Goal: Feedback & Contribution: Submit feedback/report problem

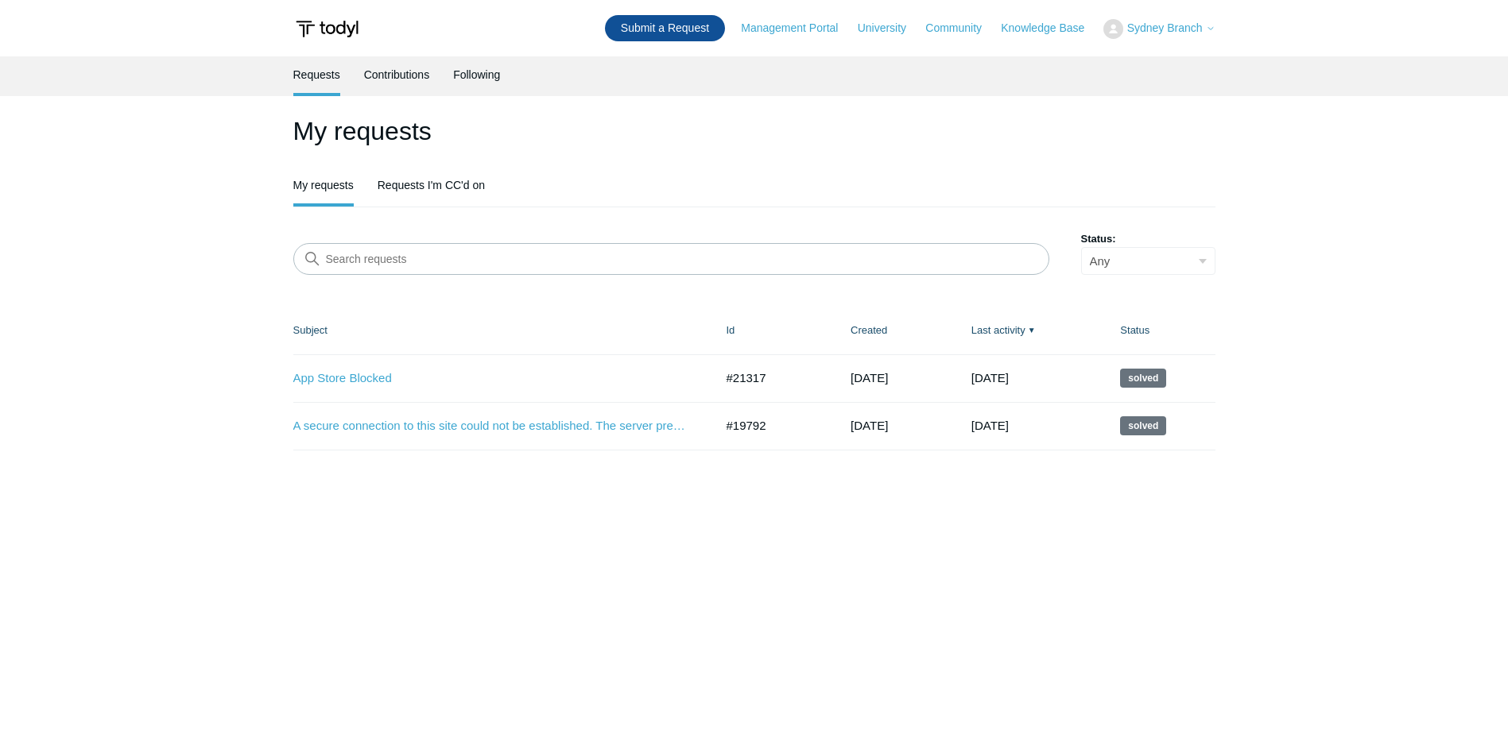
click at [628, 29] on link "Submit a Request" at bounding box center [665, 28] width 120 height 26
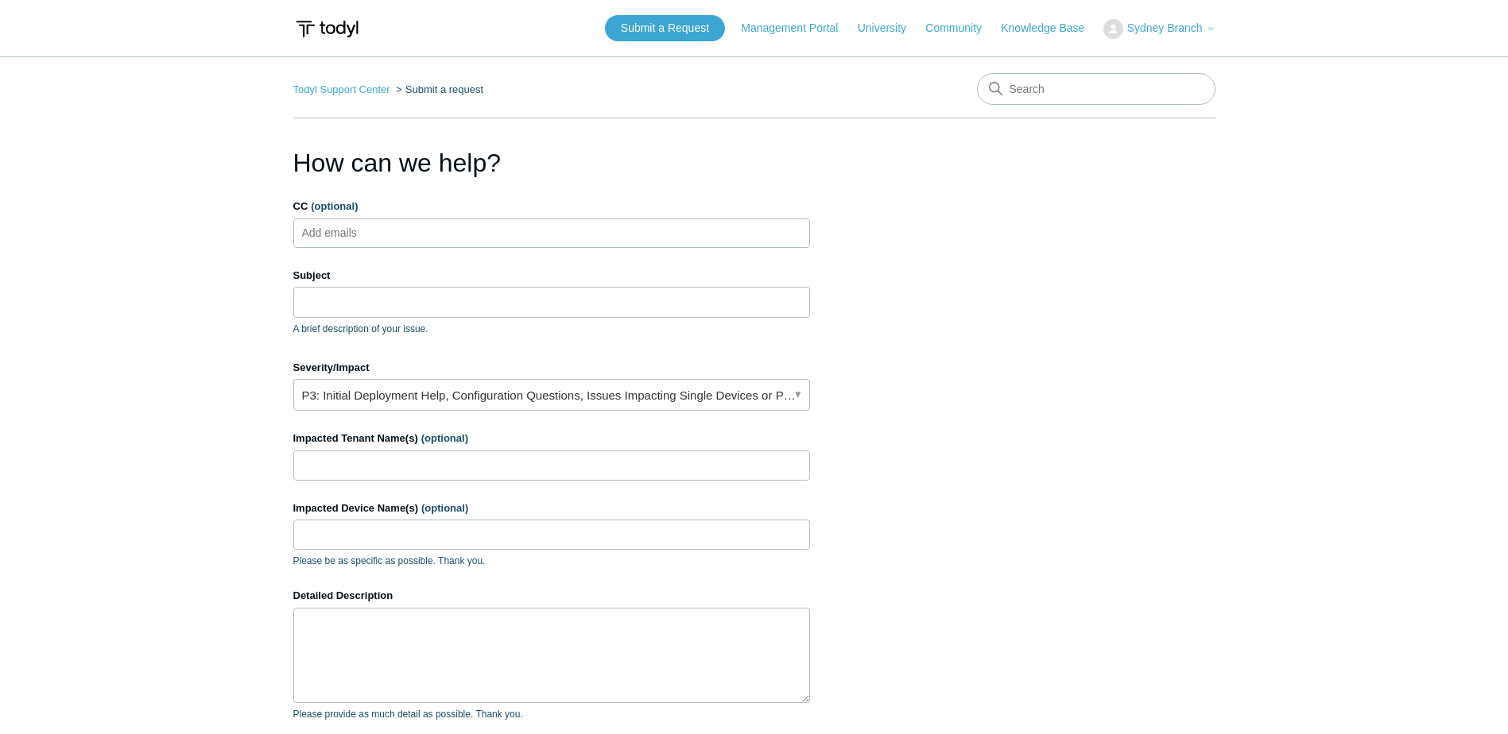
click at [361, 244] on input "CC (optional)" at bounding box center [343, 233] width 95 height 24
click at [403, 237] on ul "Add emails" at bounding box center [551, 233] width 517 height 29
click at [341, 315] on input "Subject" at bounding box center [551, 302] width 517 height 30
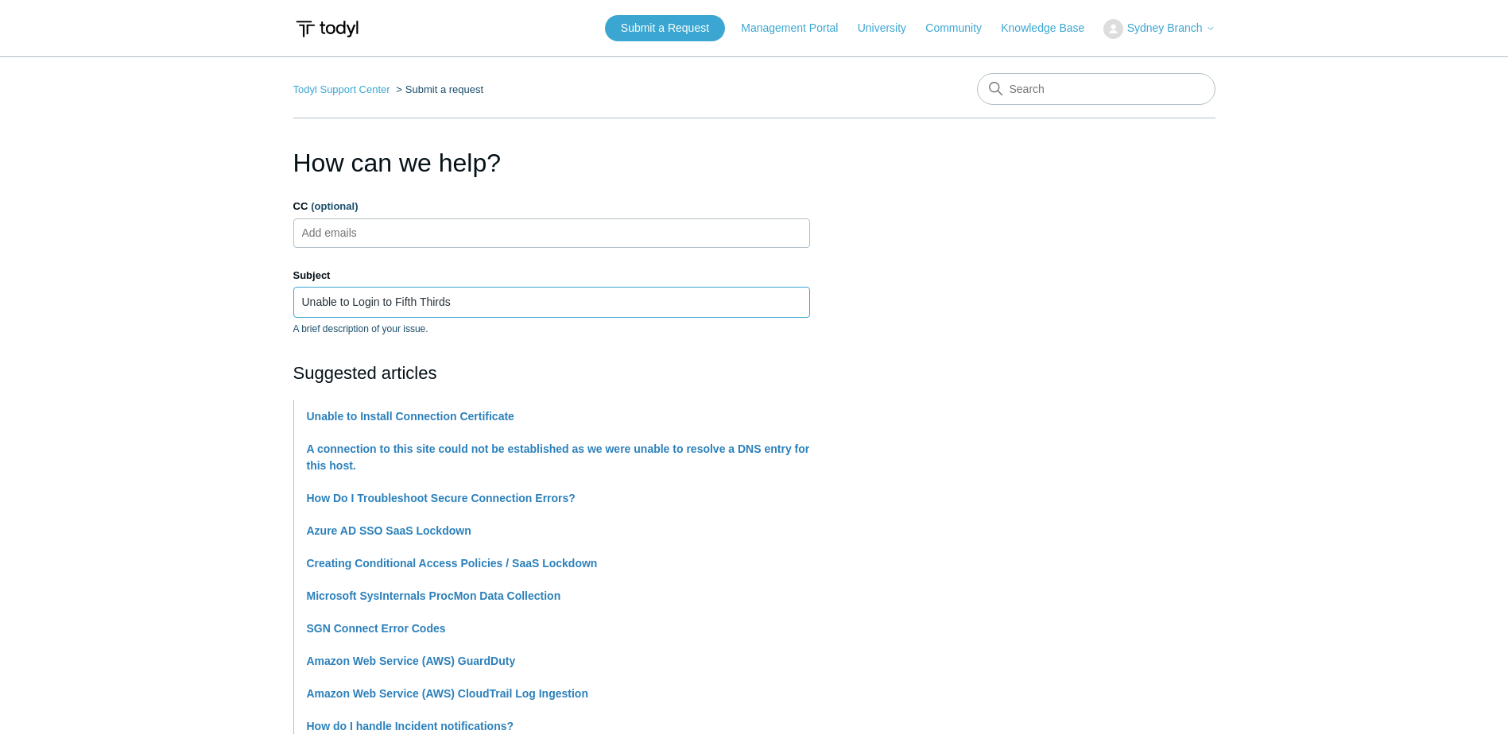
type input "Unable to Login to Fifth Thirds"
click at [246, 283] on main "Todyl Support Center Submit a request How can we help? CC (optional) Add emails…" at bounding box center [754, 667] width 1508 height 1223
click at [448, 300] on input "Unable to Login to Fifth Thirds" at bounding box center [551, 302] width 517 height 30
click at [155, 327] on main "Todyl Support Center Submit a request How can we help? CC (optional) Add emails…" at bounding box center [754, 667] width 1508 height 1223
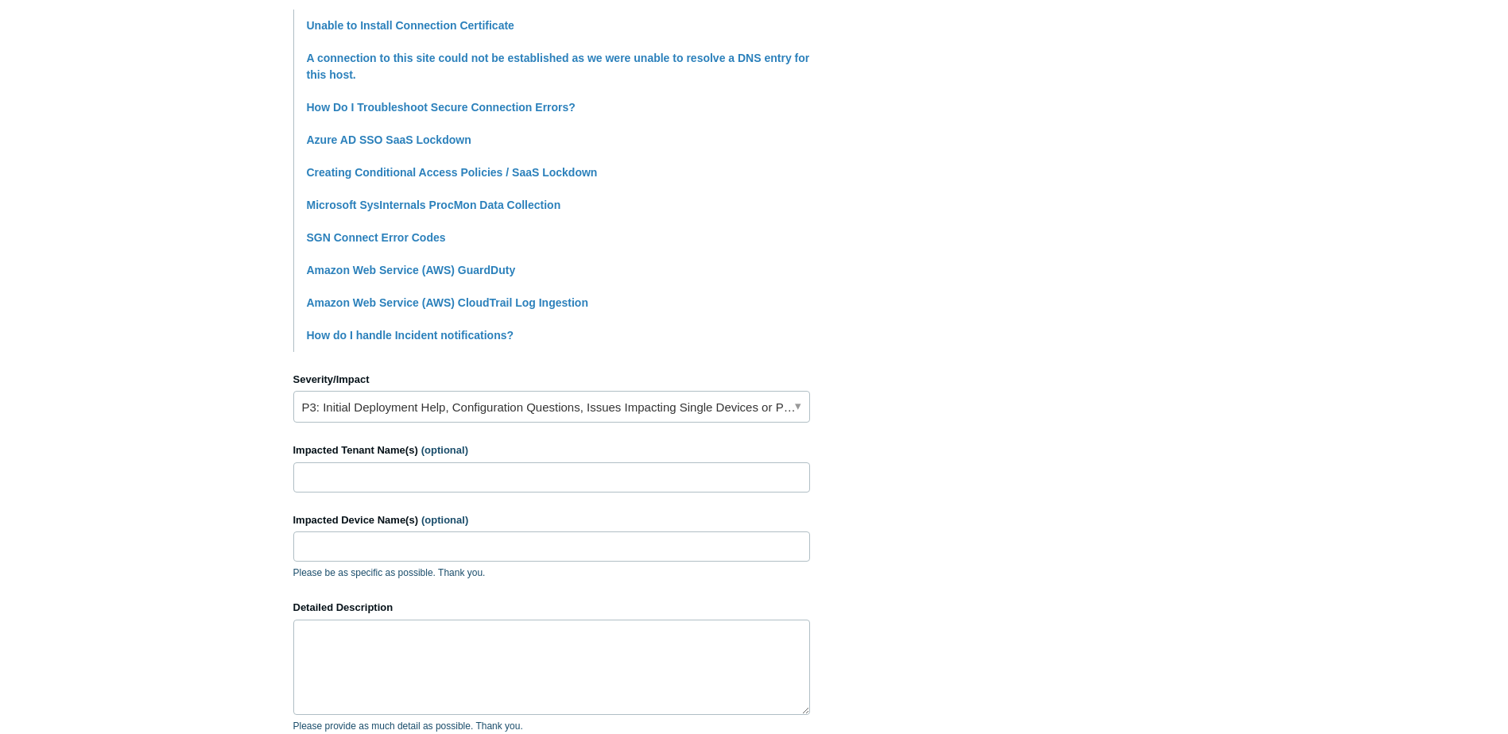
scroll to position [397, 0]
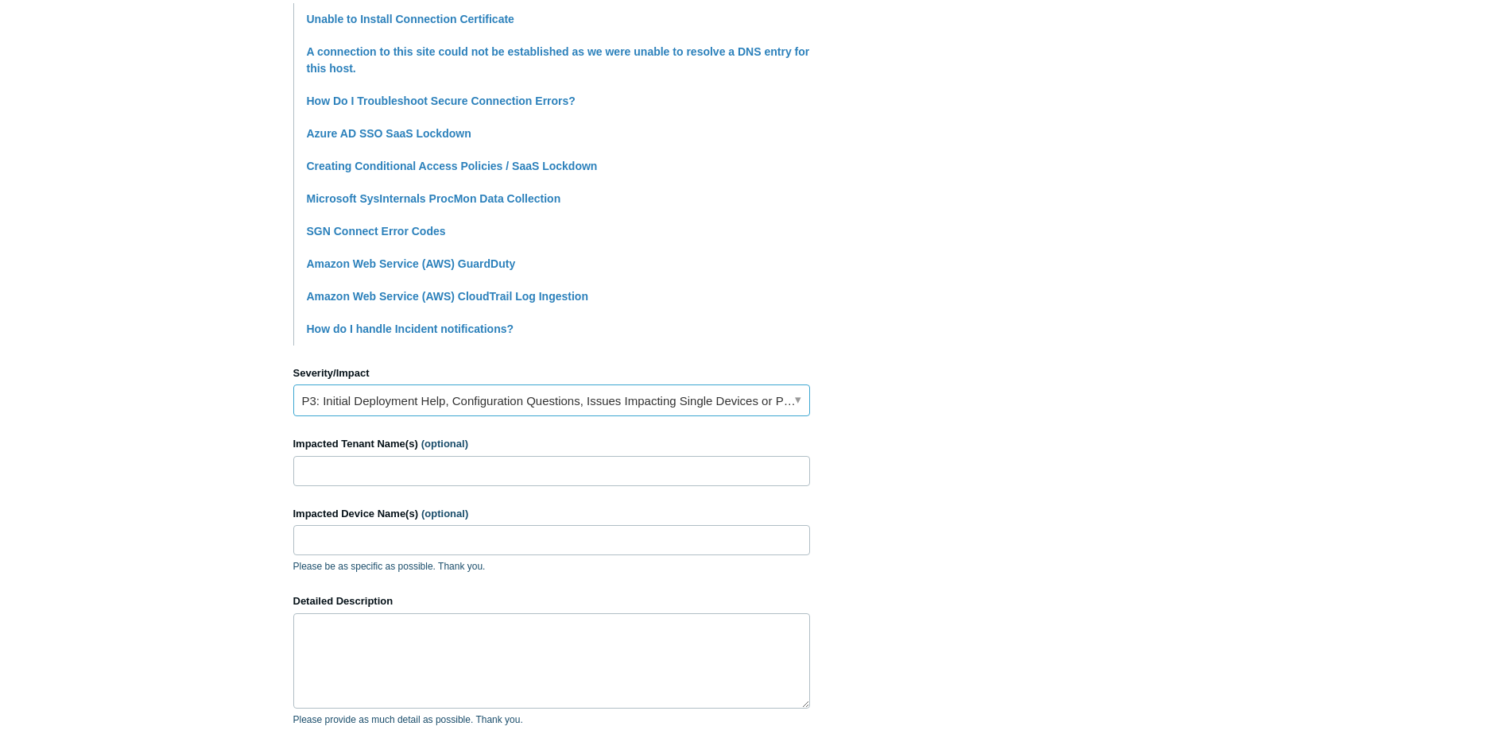
click at [331, 404] on link "P3: Initial Deployment Help, Configuration Questions, Issues Impacting Single D…" at bounding box center [551, 401] width 517 height 32
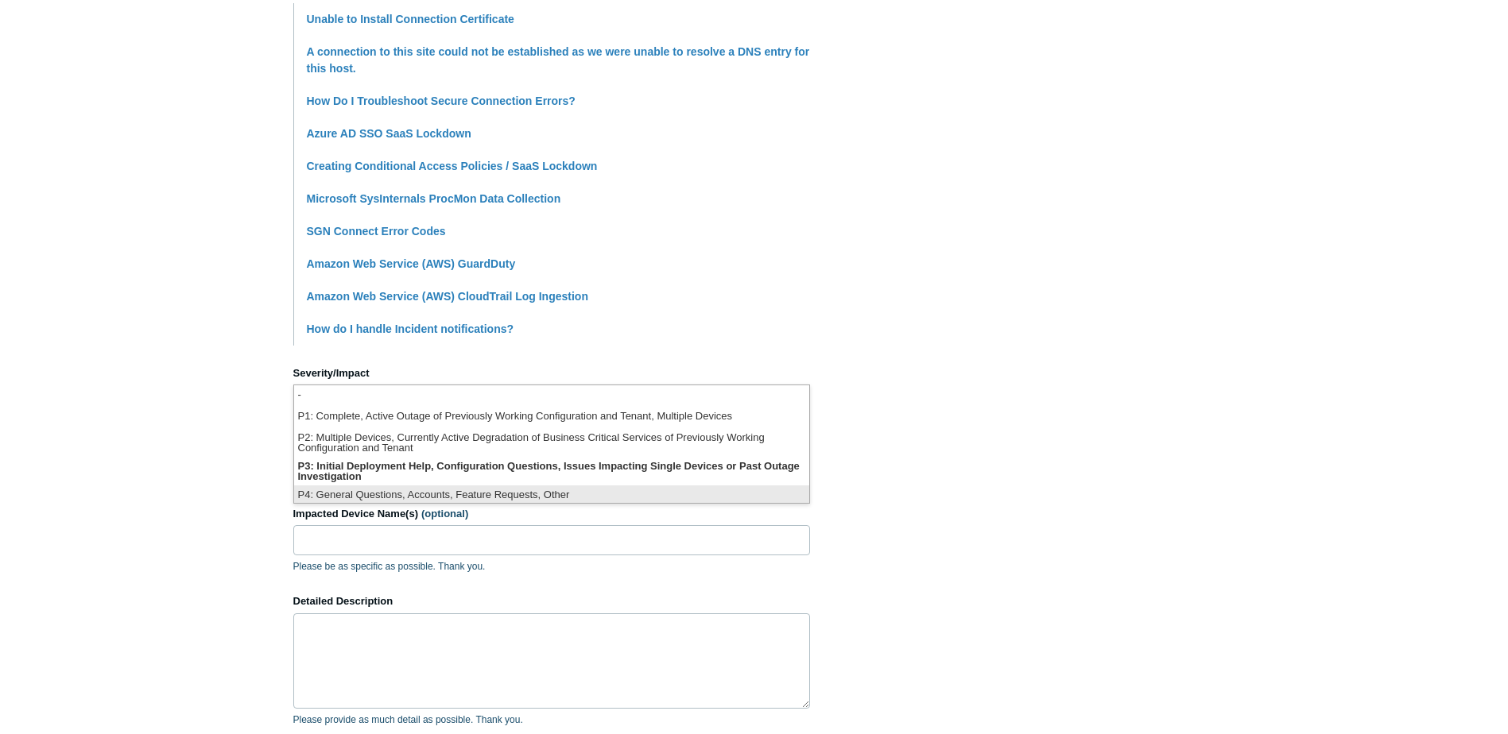
scroll to position [4, 0]
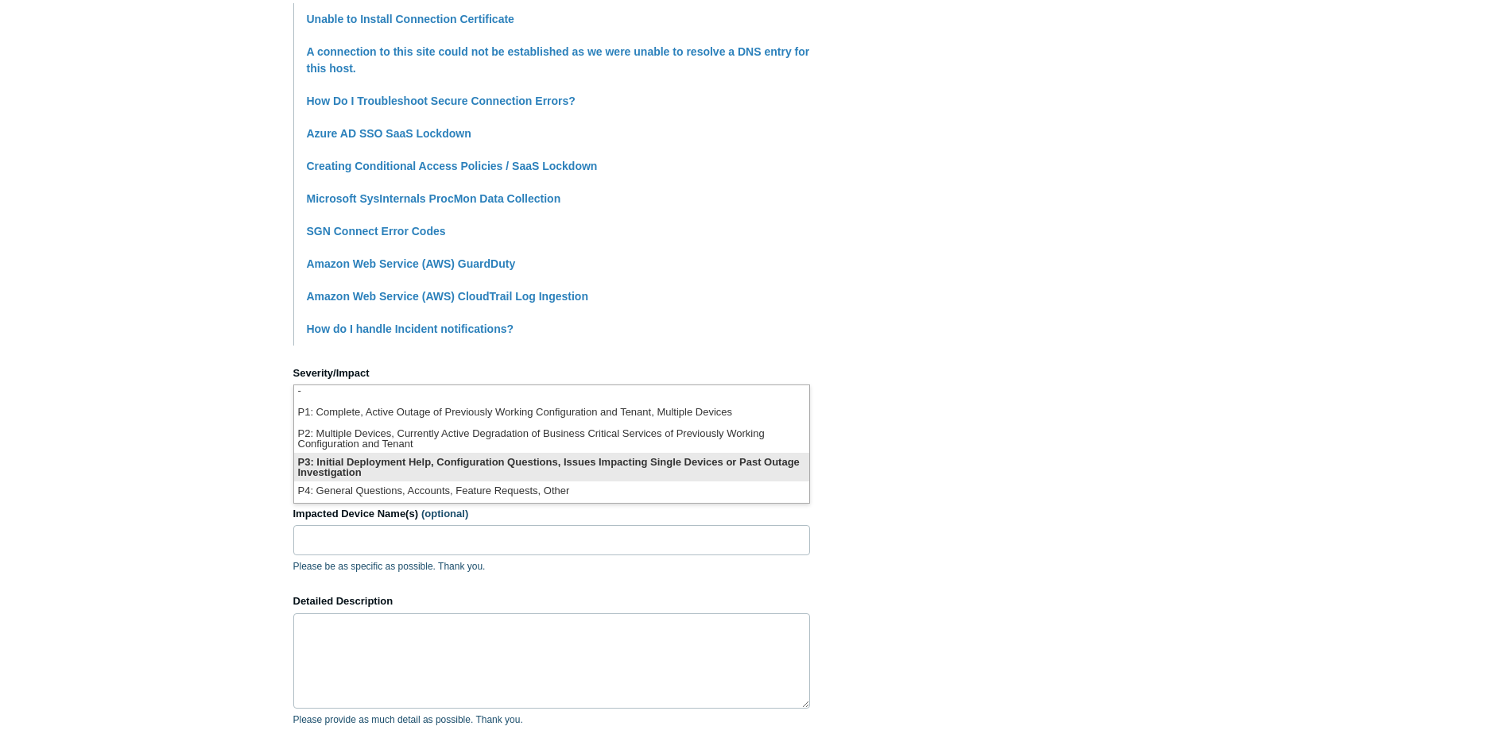
click at [332, 461] on li "P3: Initial Deployment Help, Configuration Questions, Issues Impacting Single D…" at bounding box center [551, 467] width 515 height 29
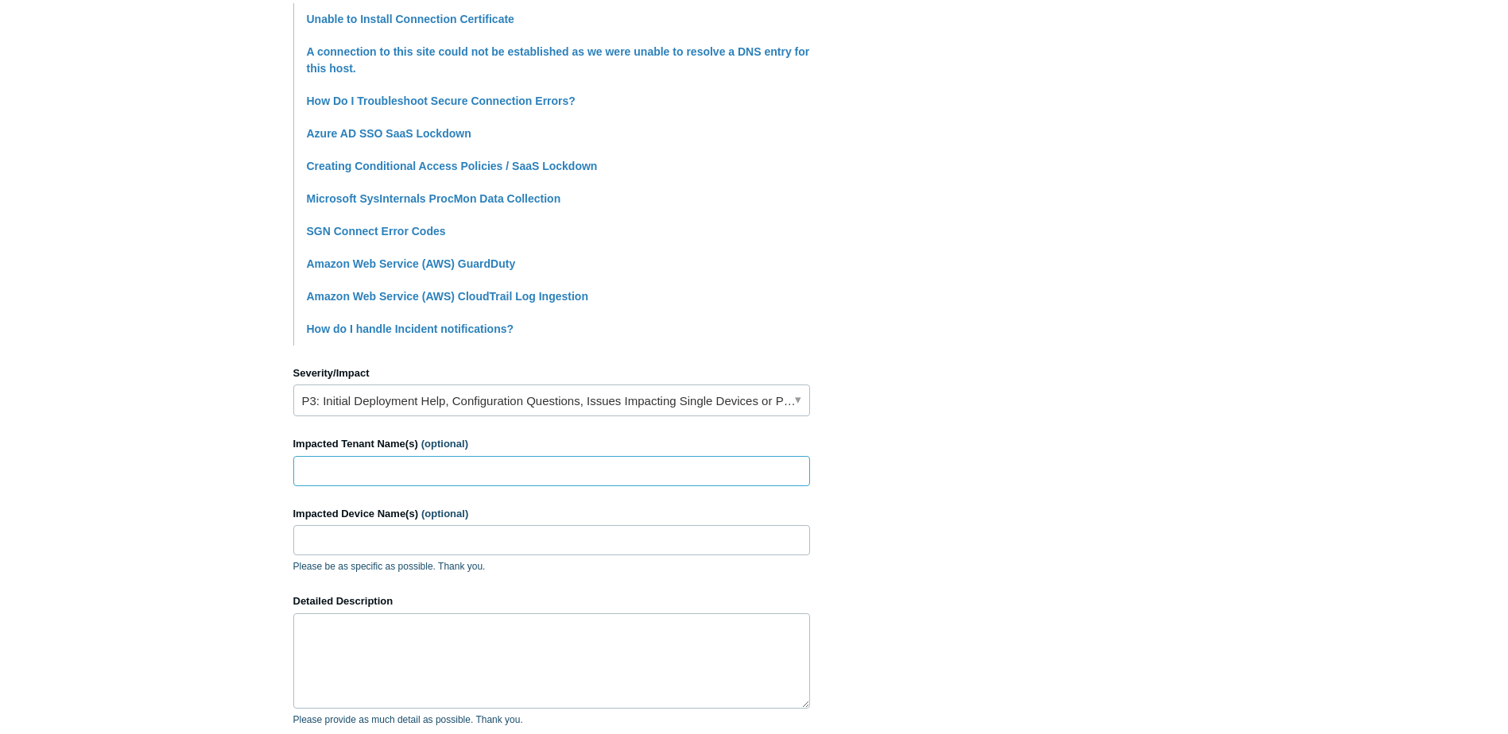
click at [331, 470] on input "Impacted Tenant Name(s) (optional)" at bounding box center [551, 471] width 517 height 30
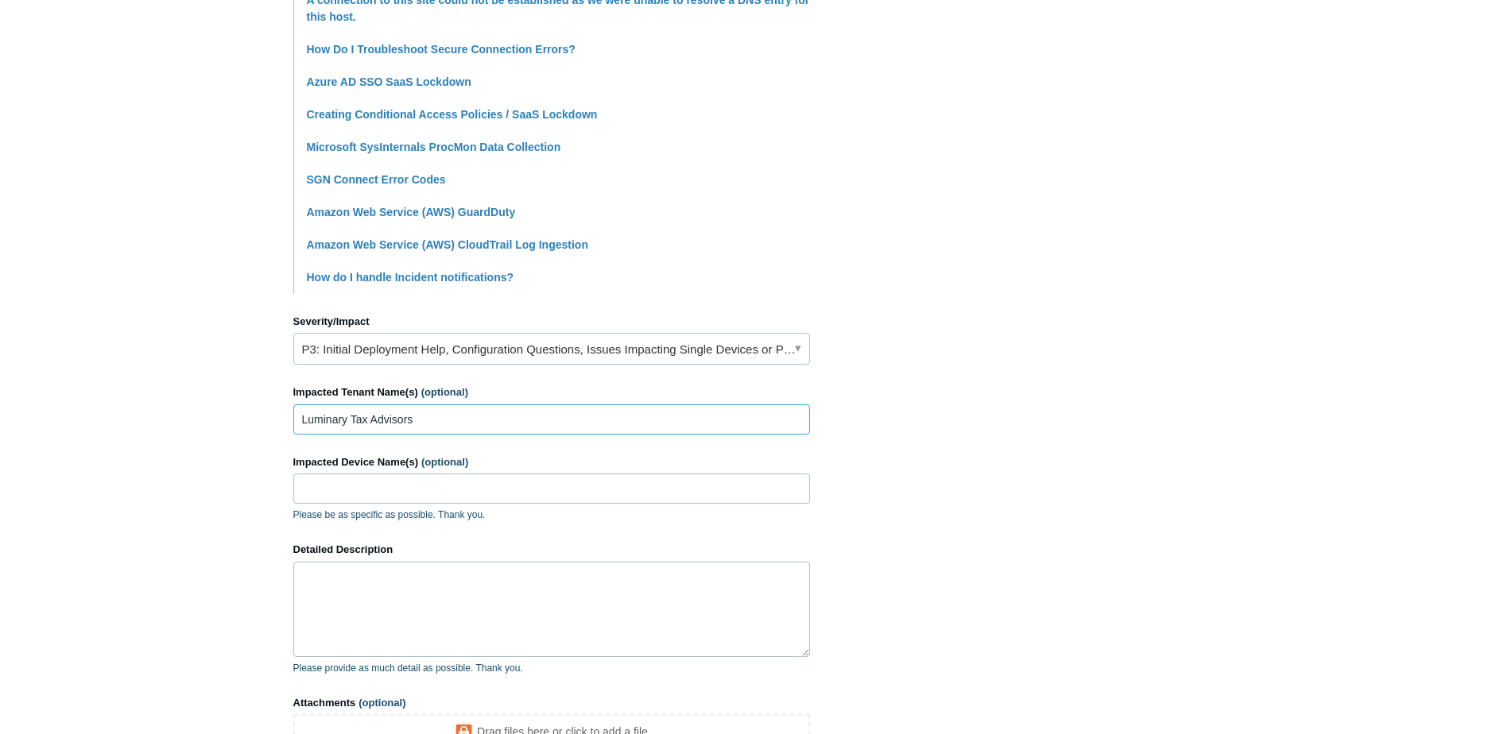
scroll to position [477, 0]
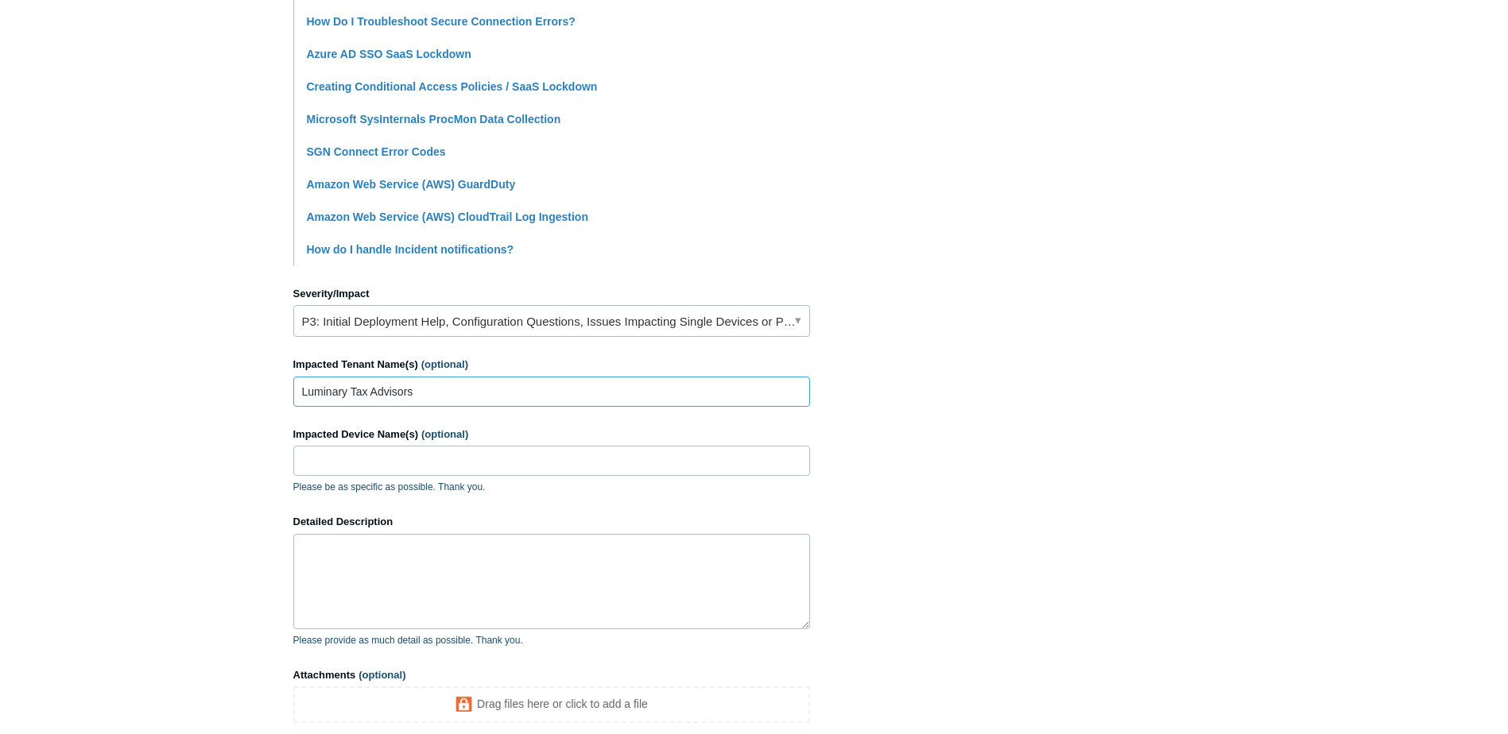
type input "Luminary Tax Advisors"
click at [351, 459] on input "Impacted Device Name(s) (optional)" at bounding box center [551, 461] width 517 height 30
type input "LTA-[PERSON_NAME] and [PERSON_NAME]-I7-NUC"
click at [374, 600] on textarea "Detailed Description" at bounding box center [551, 581] width 517 height 95
type textarea "u"
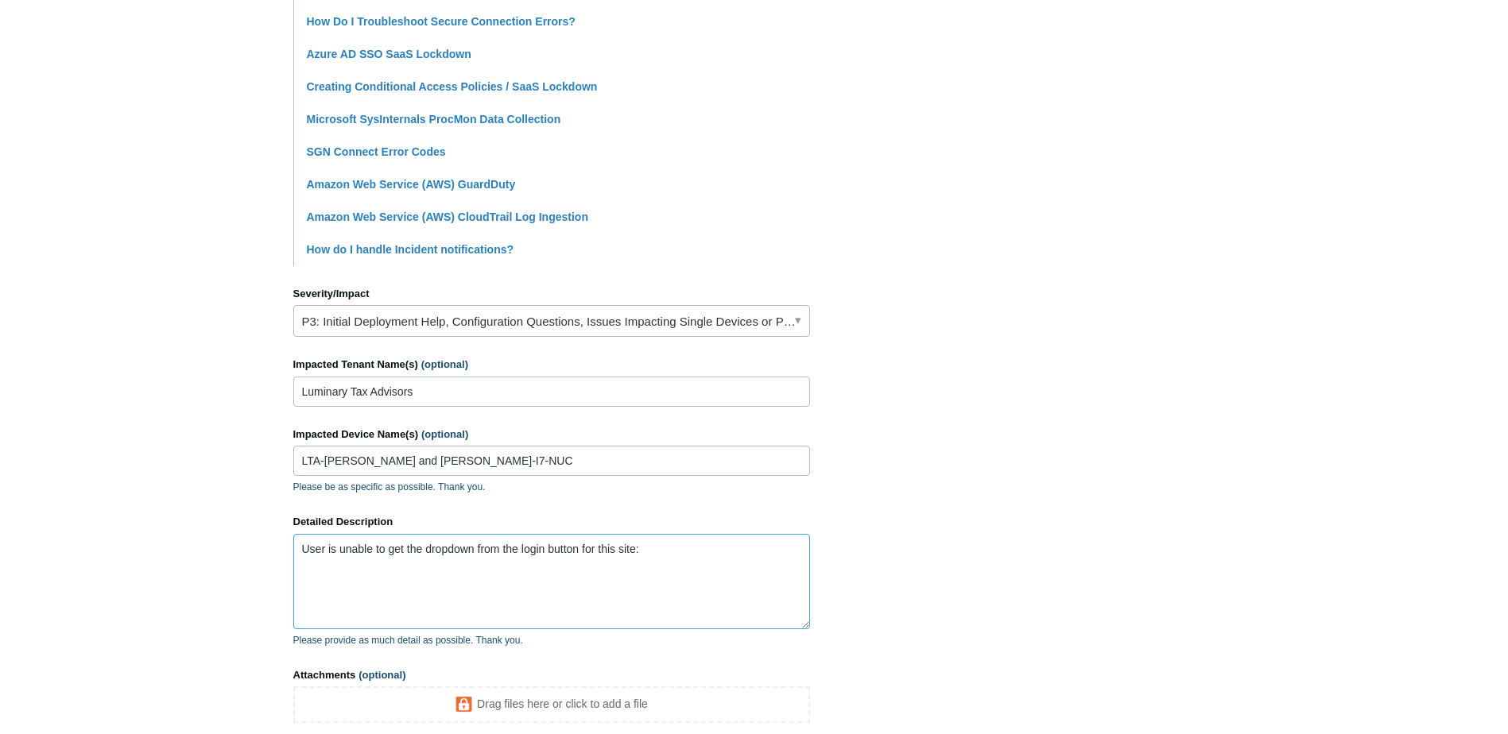
paste textarea "[URL][DOMAIN_NAME]"
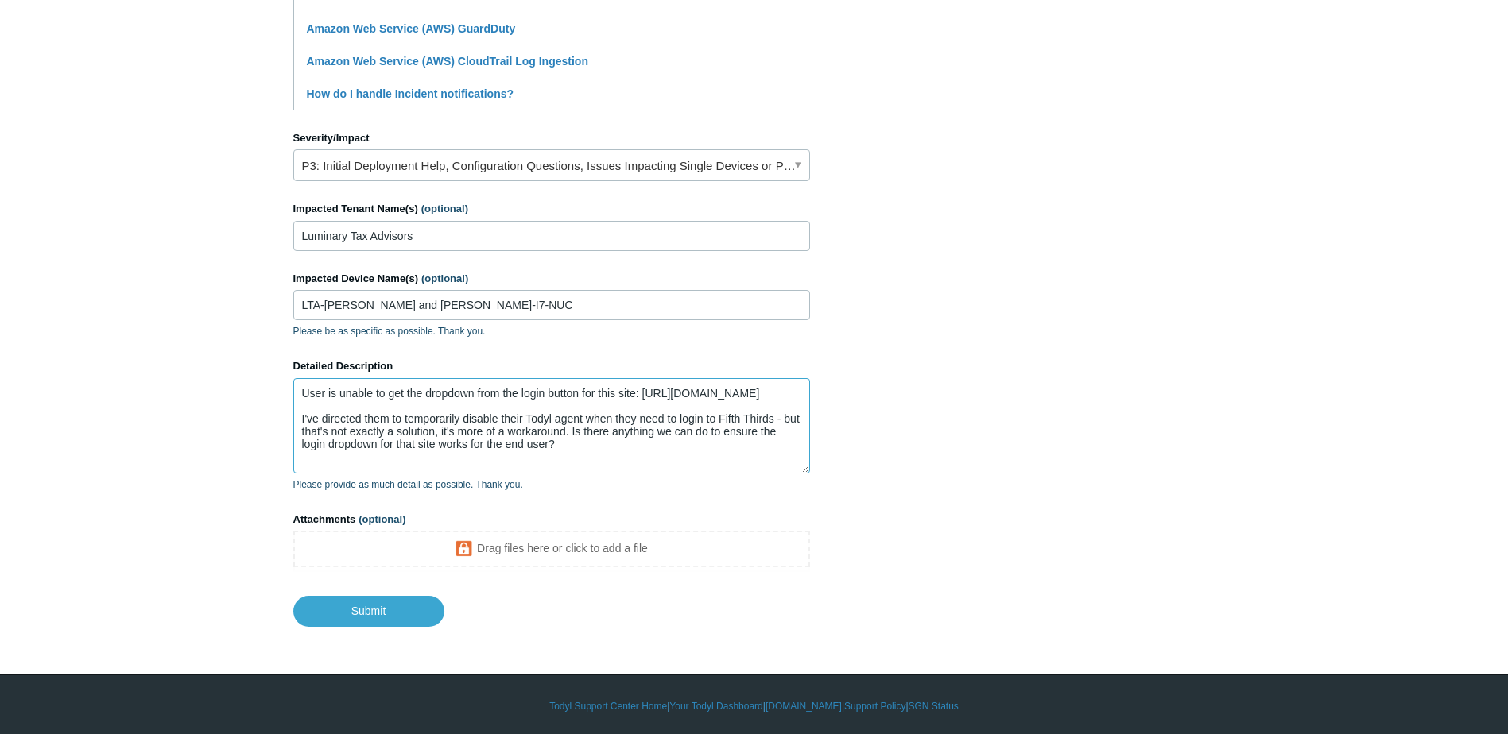
scroll to position [636, 0]
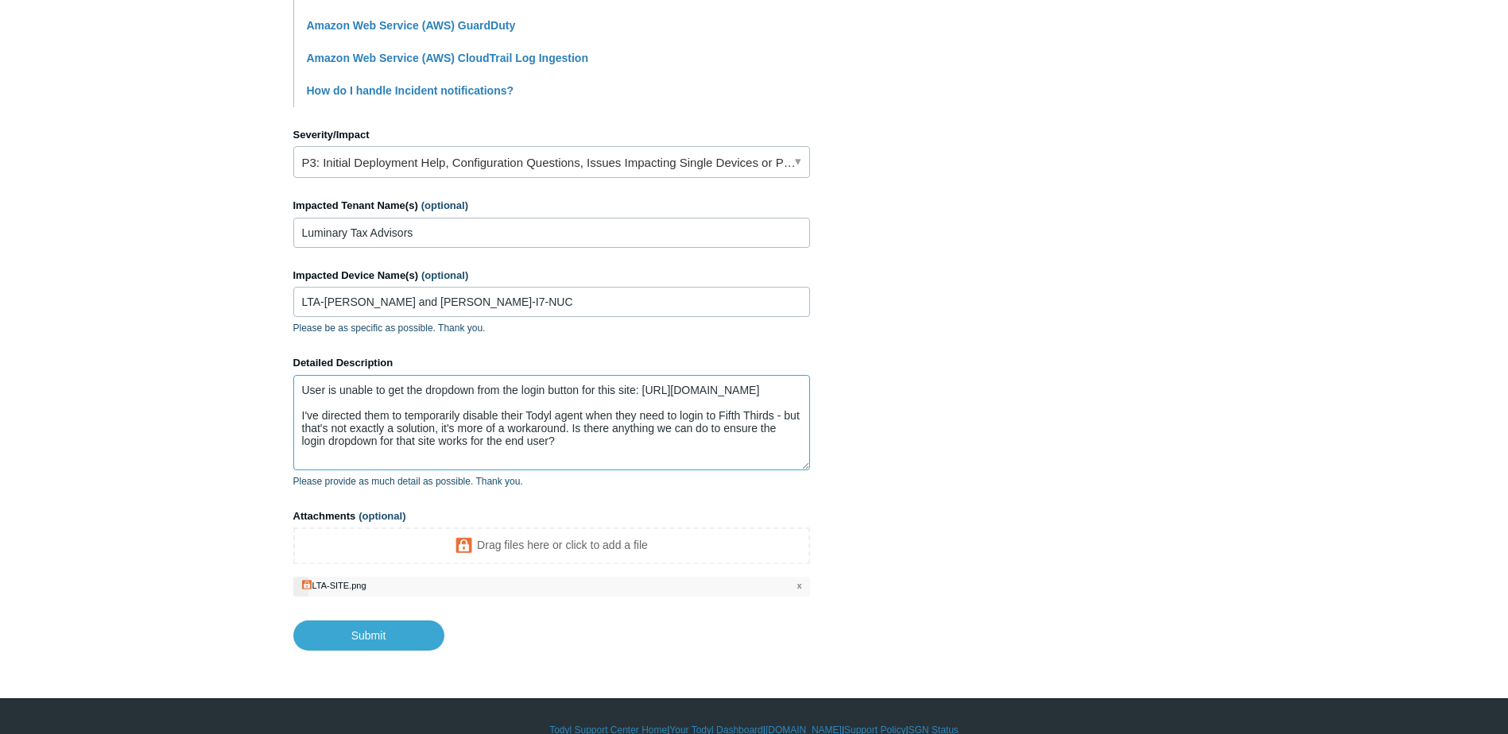
click at [561, 461] on textarea "User is unable to get the dropdown from the login button for this site: [URL][D…" at bounding box center [551, 422] width 517 height 95
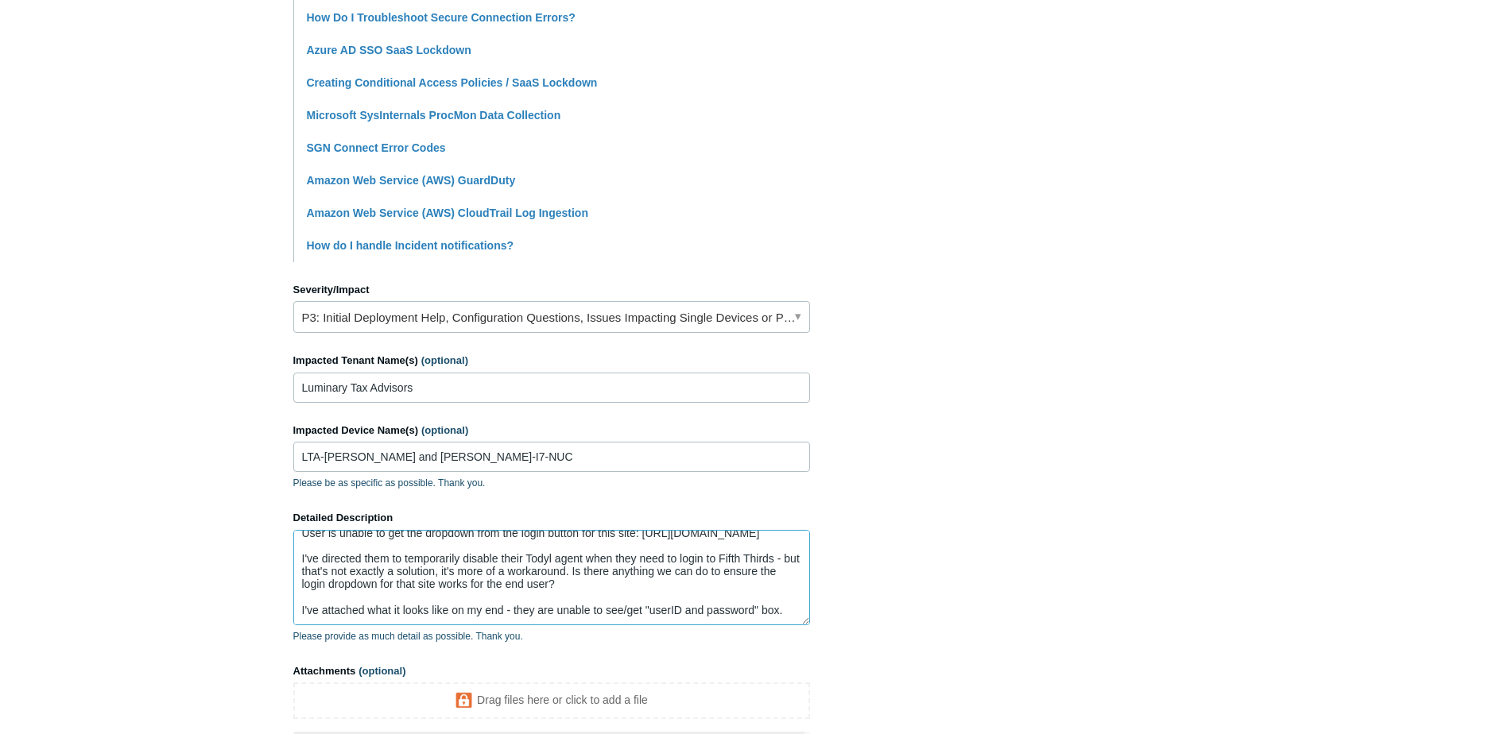
scroll to position [663, 0]
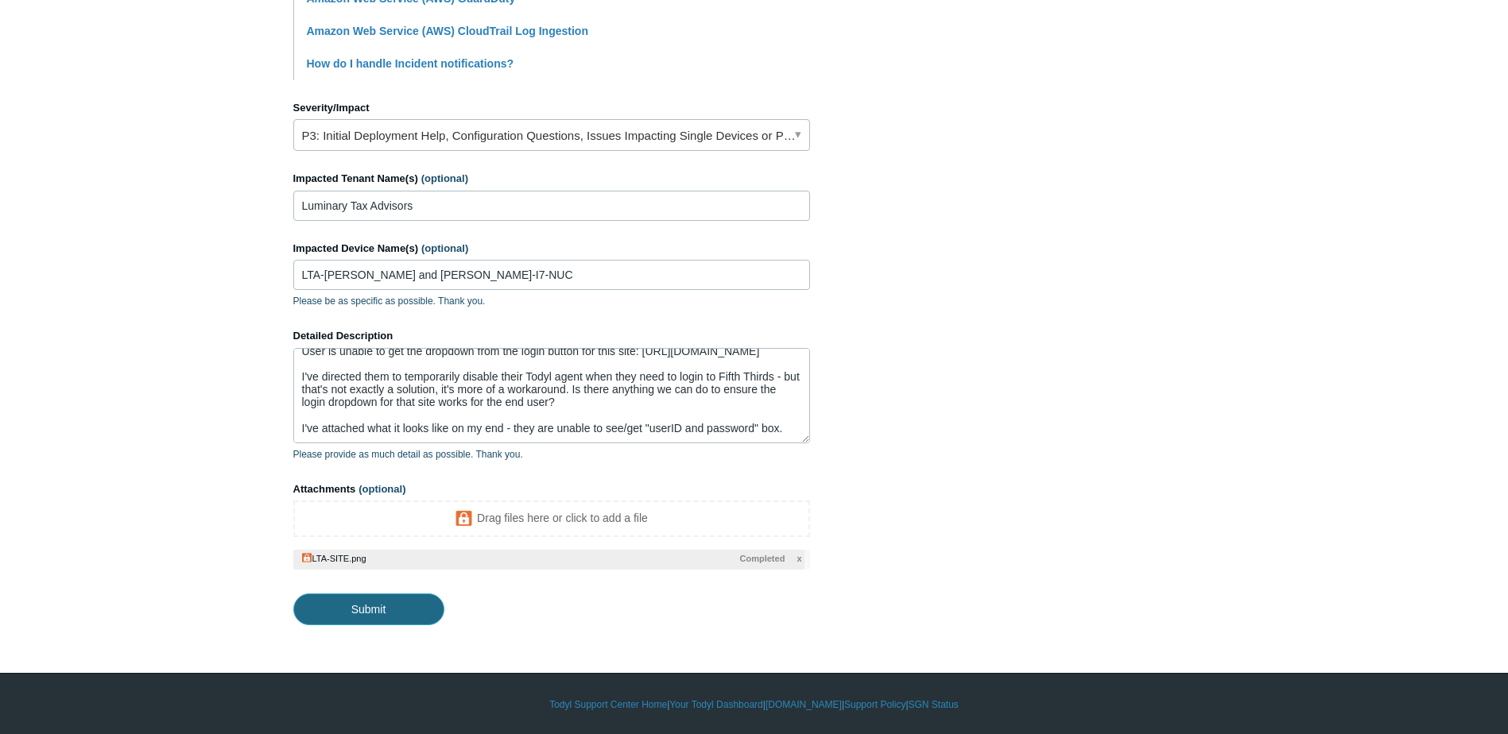
click at [355, 604] on input "Submit" at bounding box center [368, 610] width 151 height 32
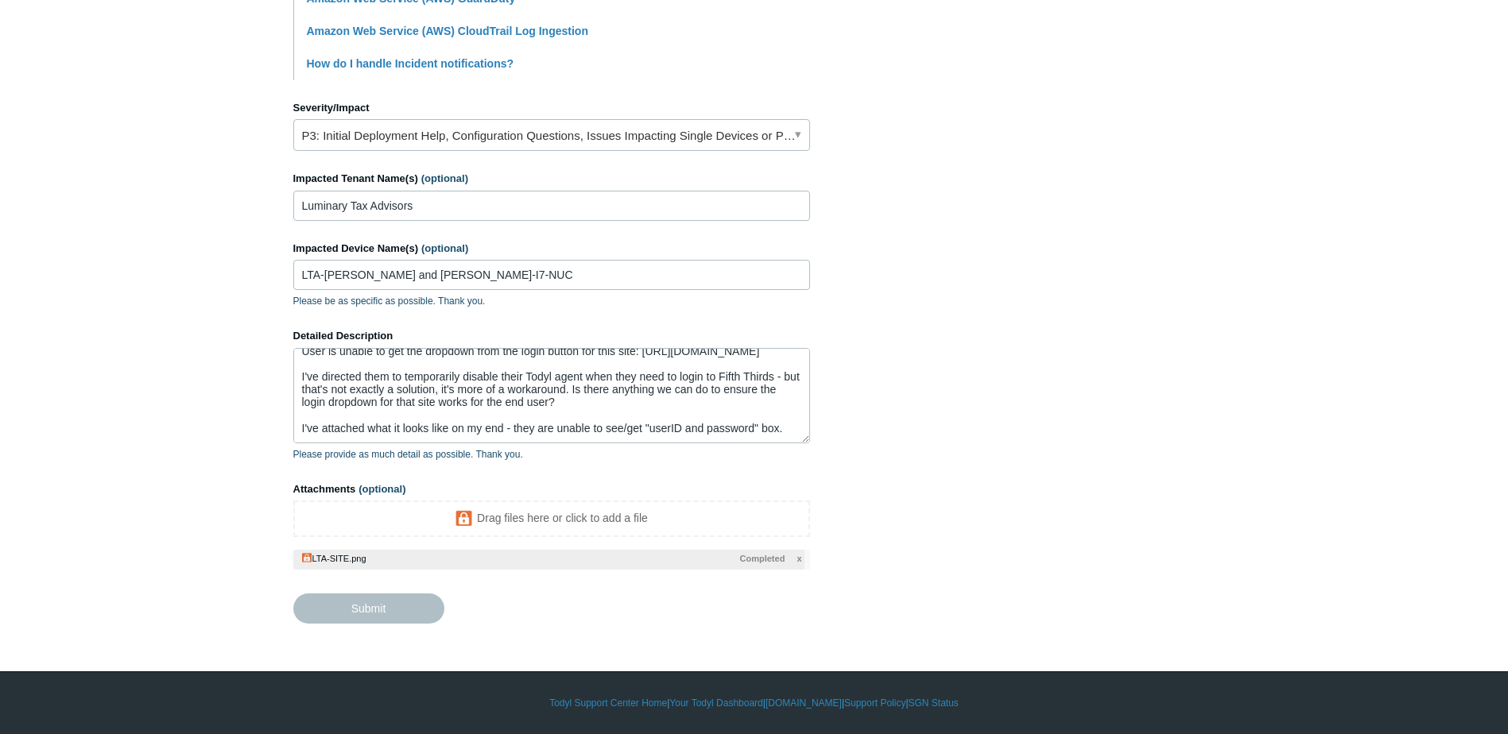
type textarea "User is unable to get the dropdown from the login button for this site: [URL][D…"
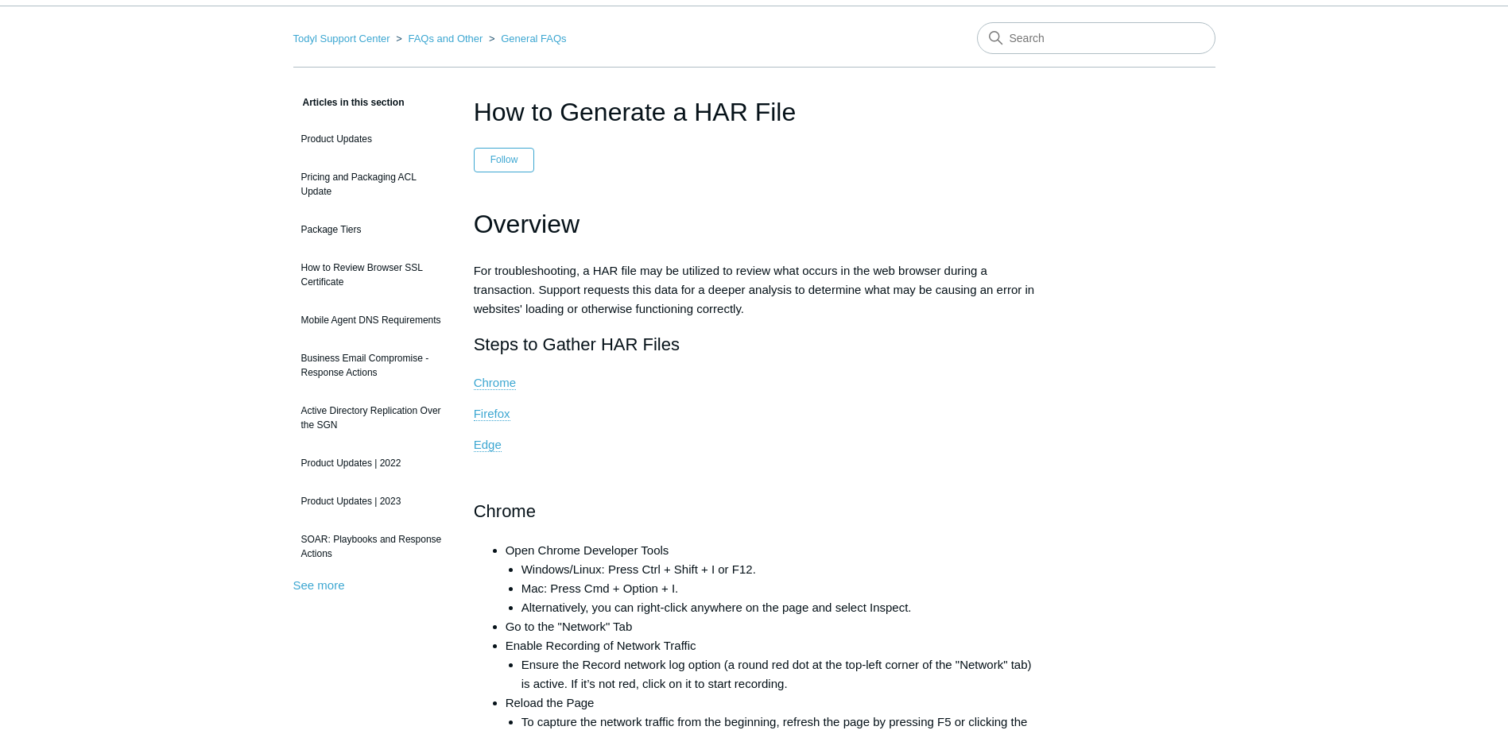
scroll to position [79, 0]
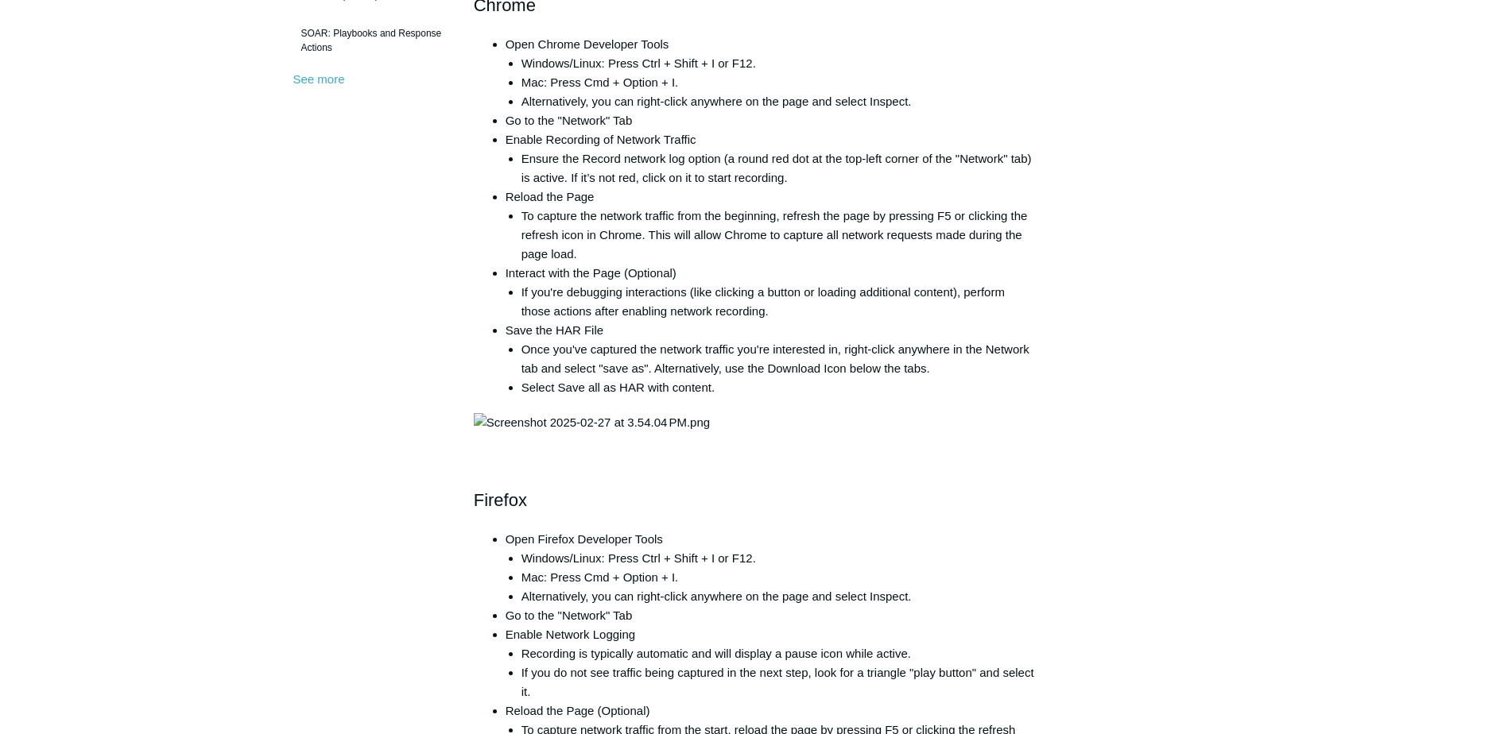
scroll to position [556, 0]
